Goal: Transaction & Acquisition: Book appointment/travel/reservation

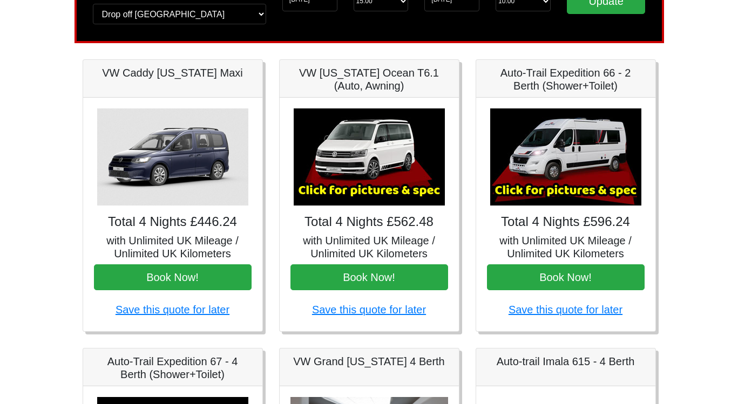
scroll to position [102, 0]
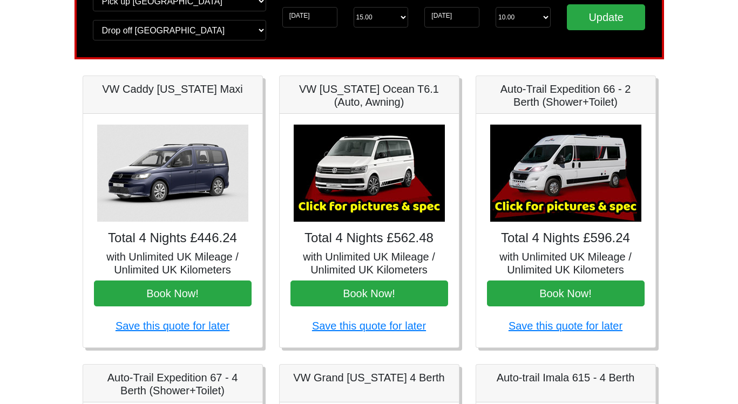
click at [378, 167] on img at bounding box center [369, 173] width 151 height 97
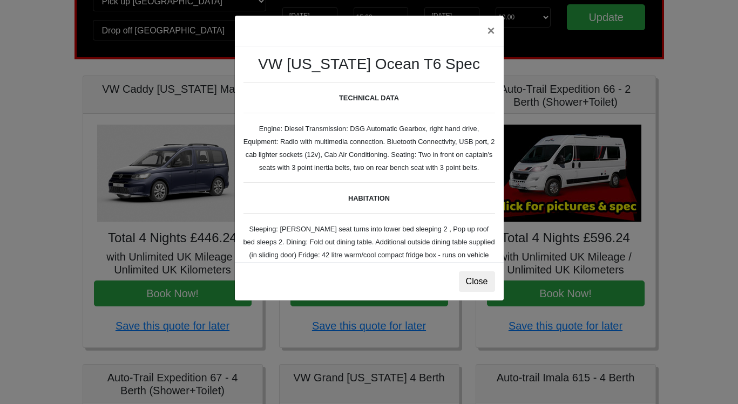
click at [480, 281] on button "Close" at bounding box center [477, 281] width 36 height 21
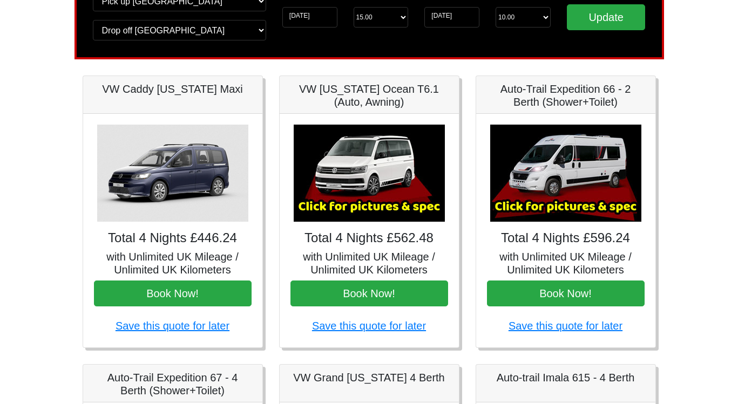
click at [343, 173] on img at bounding box center [369, 173] width 151 height 97
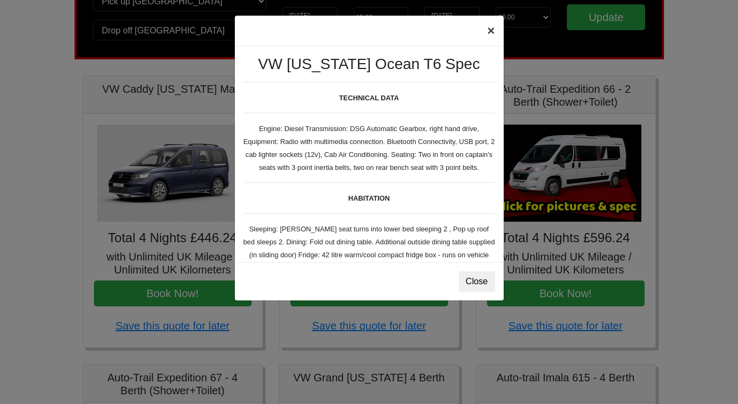
click at [489, 30] on button "×" at bounding box center [490, 31] width 25 height 30
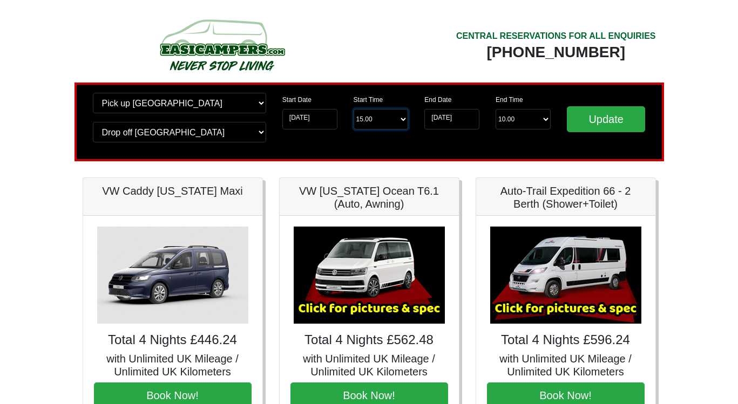
scroll to position [0, 0]
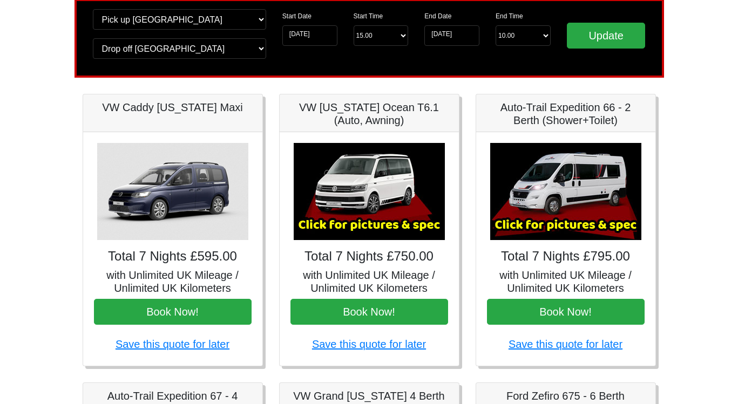
scroll to position [84, 0]
click at [192, 189] on img at bounding box center [172, 191] width 151 height 97
click at [169, 261] on h4 "Total 7 Nights £595.00" at bounding box center [173, 257] width 158 height 16
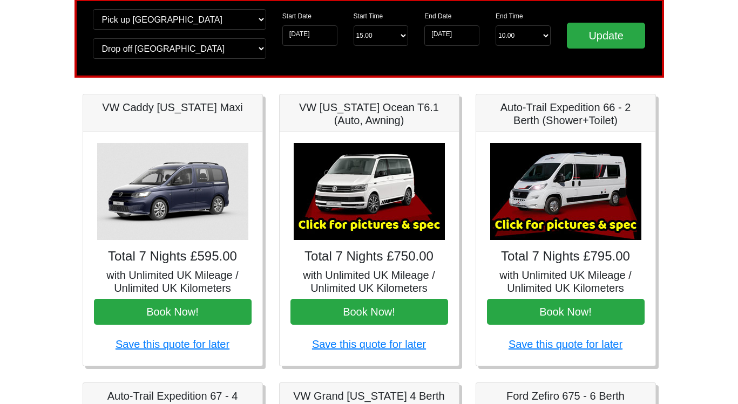
click at [179, 112] on h5 "VW Caddy [US_STATE] Maxi" at bounding box center [173, 107] width 158 height 13
click at [181, 111] on h5 "VW Caddy [US_STATE] Maxi" at bounding box center [173, 107] width 158 height 13
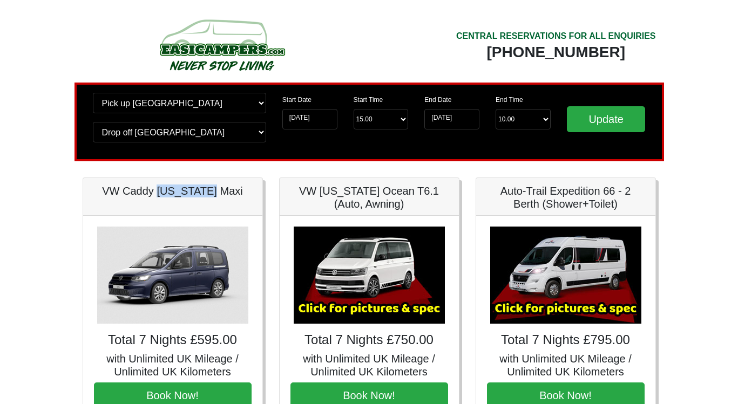
scroll to position [0, 0]
